Goal: Find specific page/section: Find specific page/section

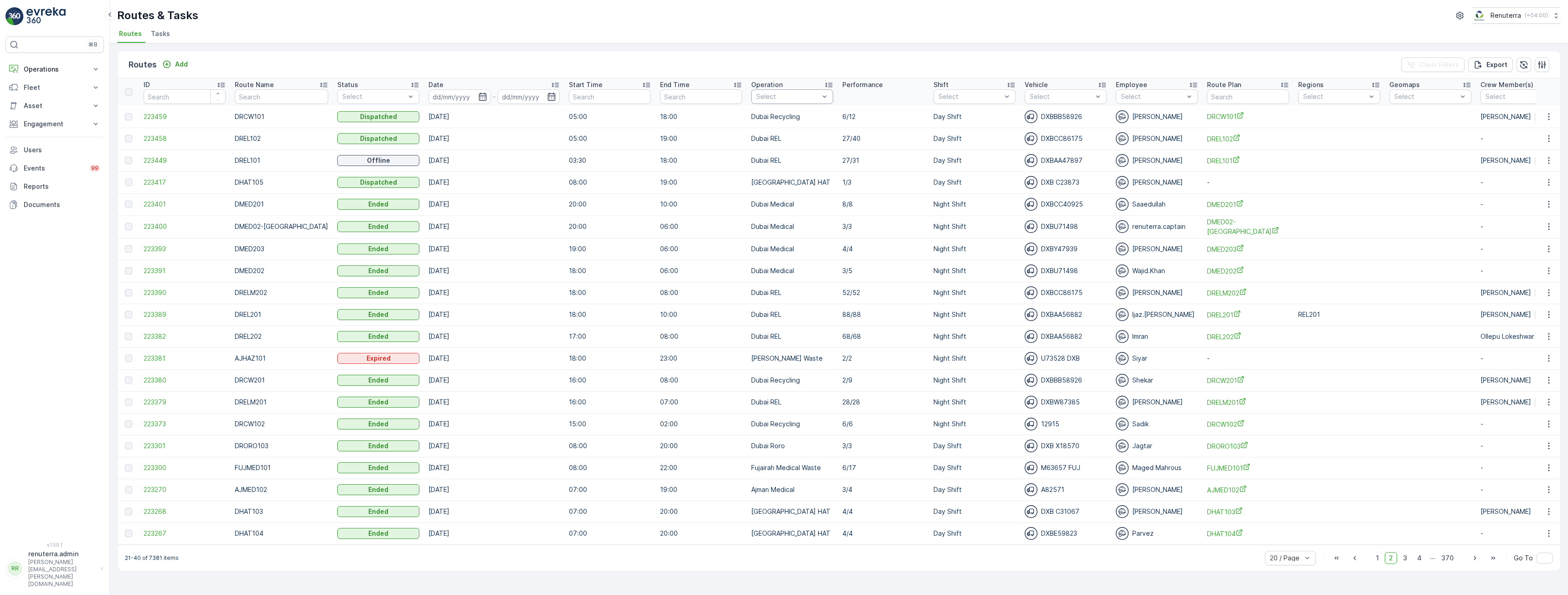
click at [778, 90] on div "Select" at bounding box center [792, 97] width 82 height 15
click at [55, 126] on p "Engagement" at bounding box center [55, 124] width 62 height 9
click at [40, 137] on p "Insights" at bounding box center [35, 139] width 23 height 9
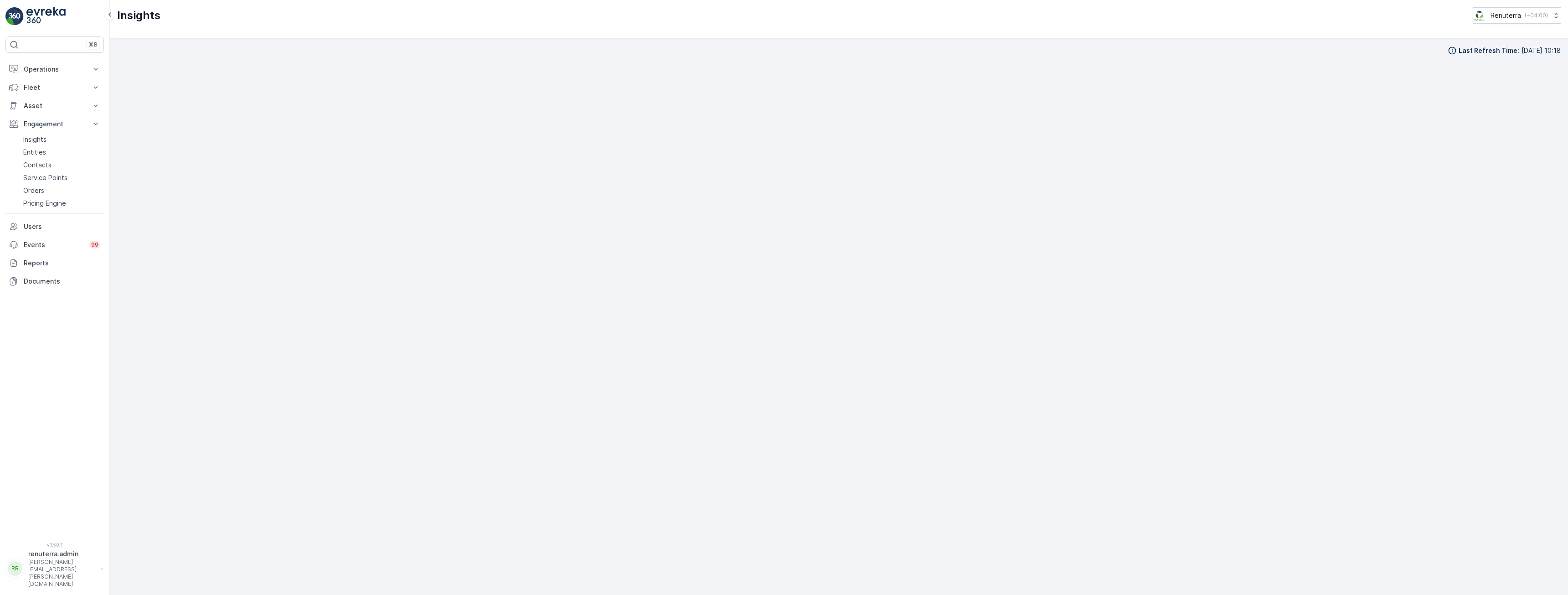
scroll to position [16, 0]
click at [48, 69] on p "Operations" at bounding box center [55, 69] width 62 height 9
click at [43, 109] on p "Routes & Tasks" at bounding box center [46, 110] width 47 height 9
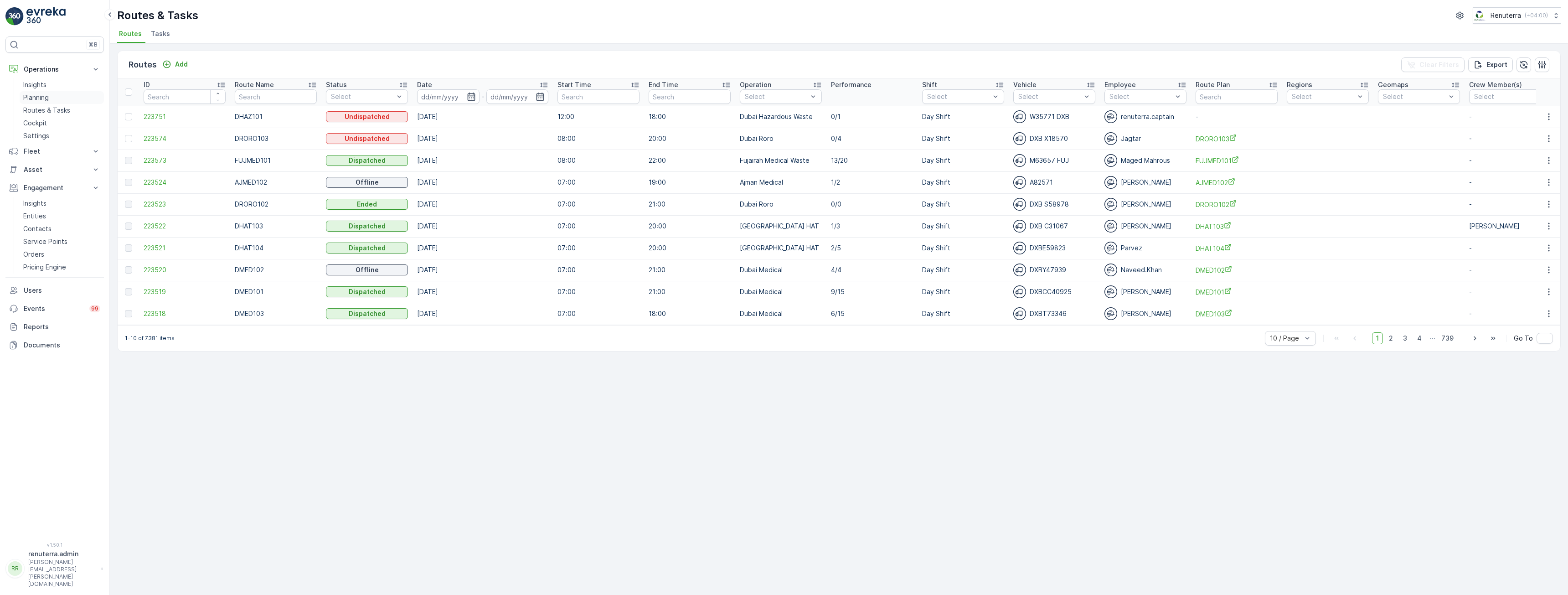
click at [27, 95] on p "Planning" at bounding box center [36, 97] width 26 height 9
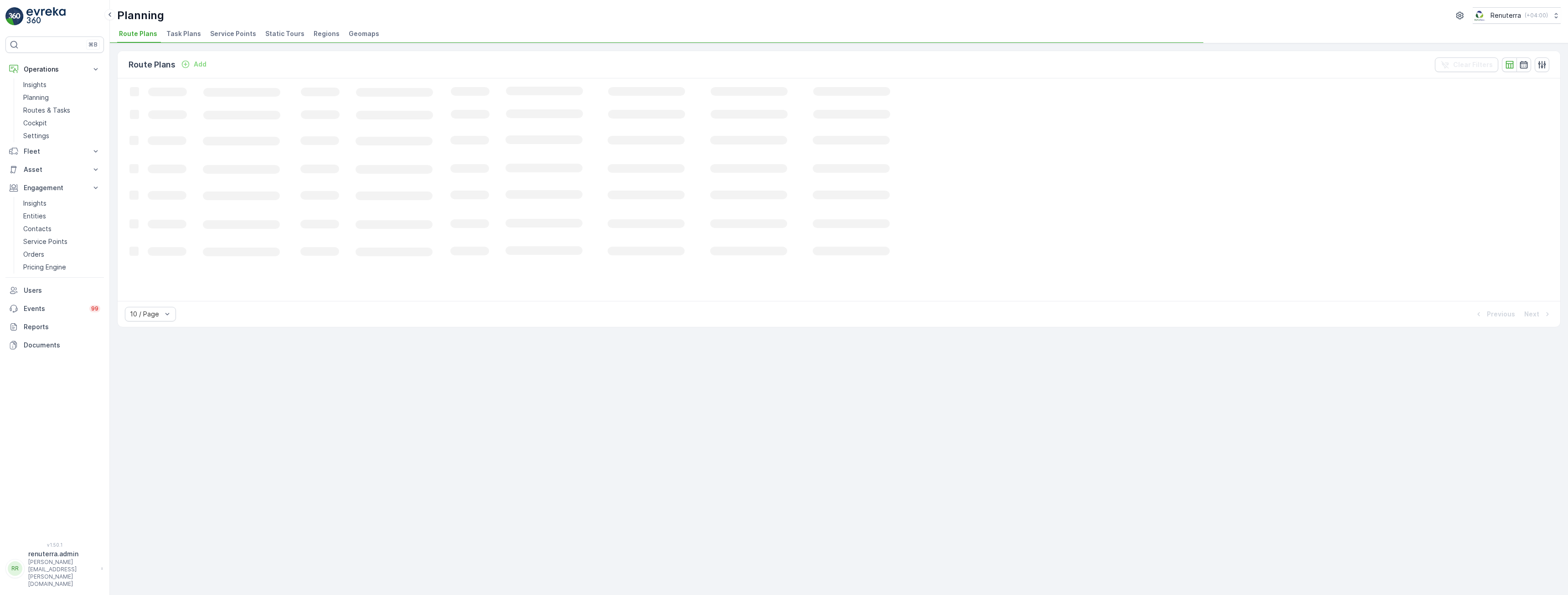
click at [244, 30] on span "Service Points" at bounding box center [233, 33] width 46 height 9
